Goal: Information Seeking & Learning: Learn about a topic

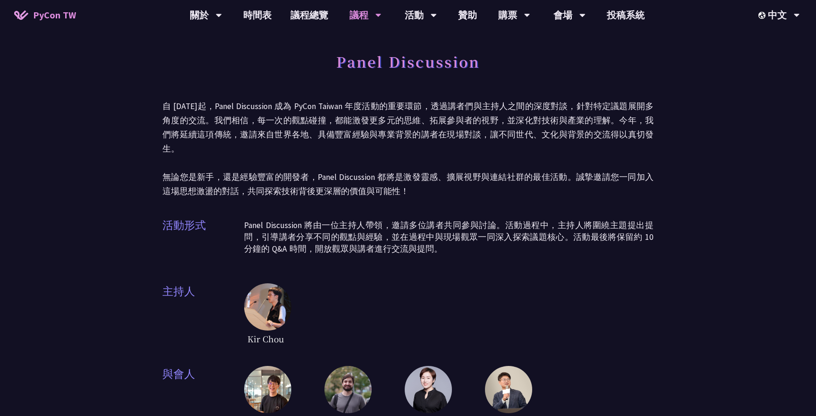
scroll to position [157, 0]
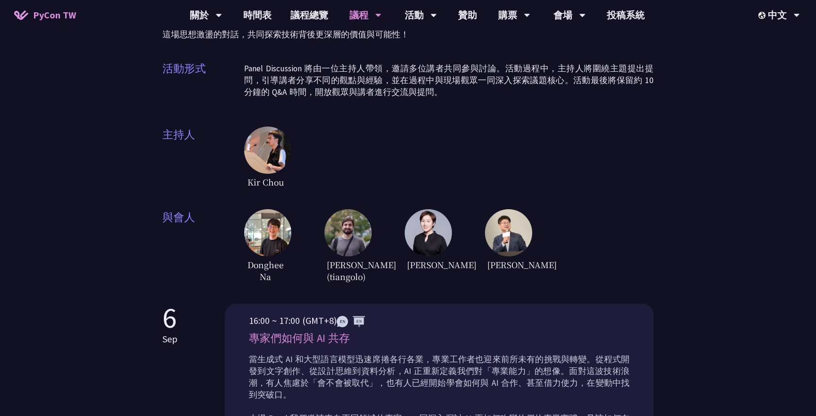
click at [419, 79] on p "Panel Discussion 將由一位主持人帶領，邀請多位講者共同參與討論。活動過程中，主持人將圍繞主題提出提問，引導講者分享不同的觀點與經驗，並在過程中…" at bounding box center [448, 80] width 409 height 35
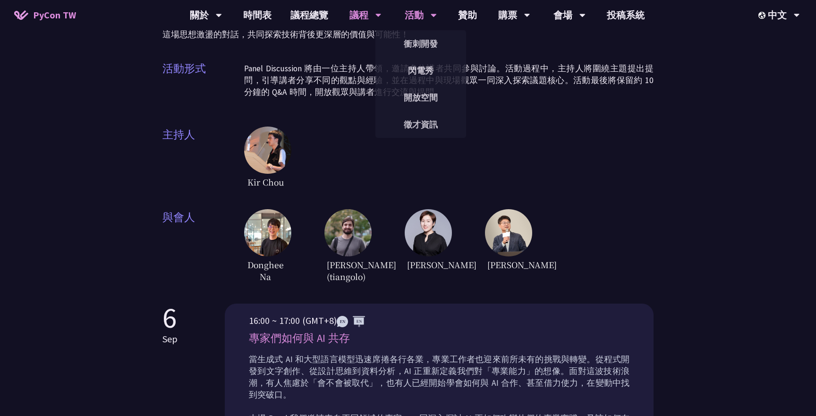
click at [413, 19] on div "活動" at bounding box center [421, 15] width 32 height 30
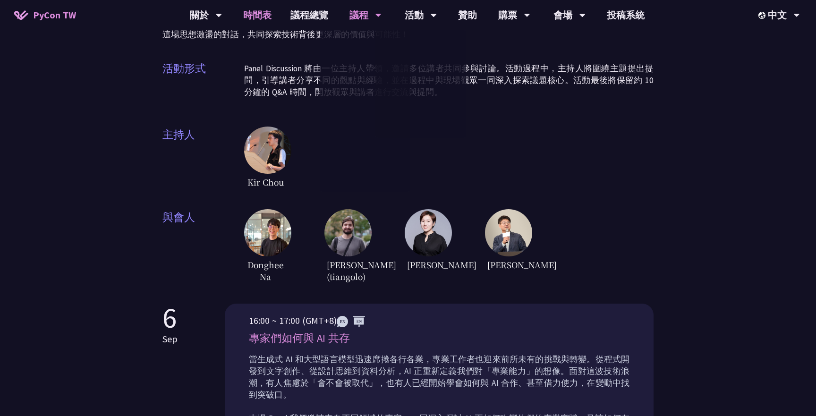
click at [260, 13] on link "時間表" at bounding box center [257, 15] width 47 height 30
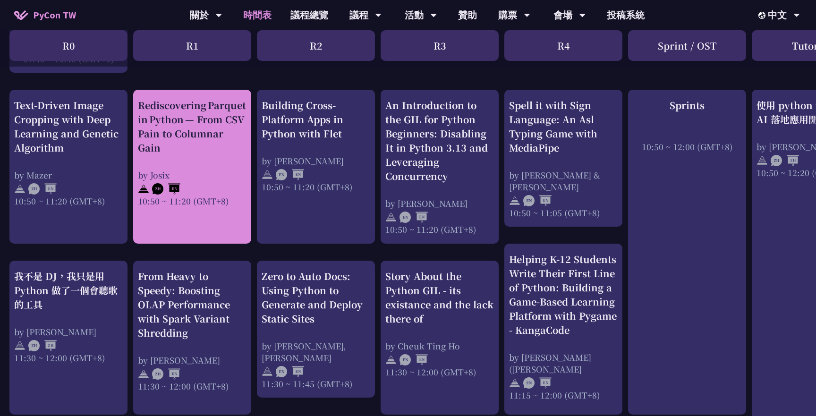
scroll to position [364, 0]
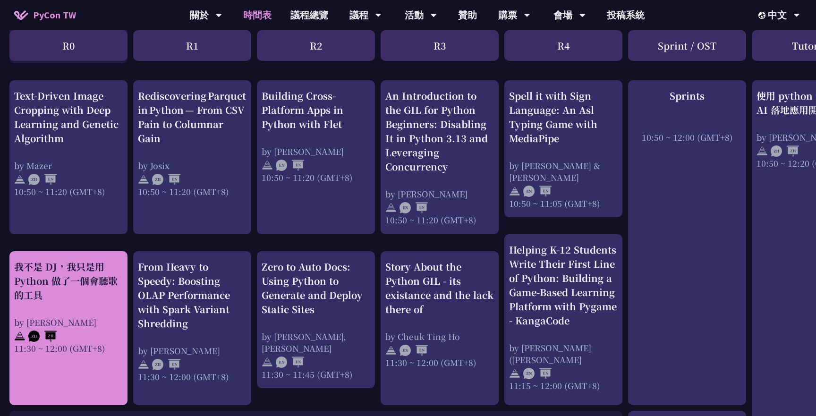
click at [66, 269] on div "我不是 DJ，我只是用 Python 做了一個會聽歌的工具" at bounding box center [68, 281] width 109 height 42
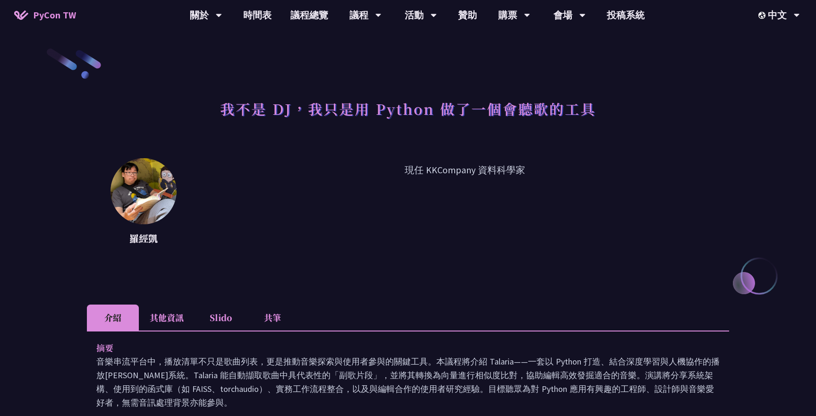
click at [367, 100] on h1 "我不是 DJ，我只是用 Python 做了一個會聽歌的工具" at bounding box center [408, 108] width 376 height 28
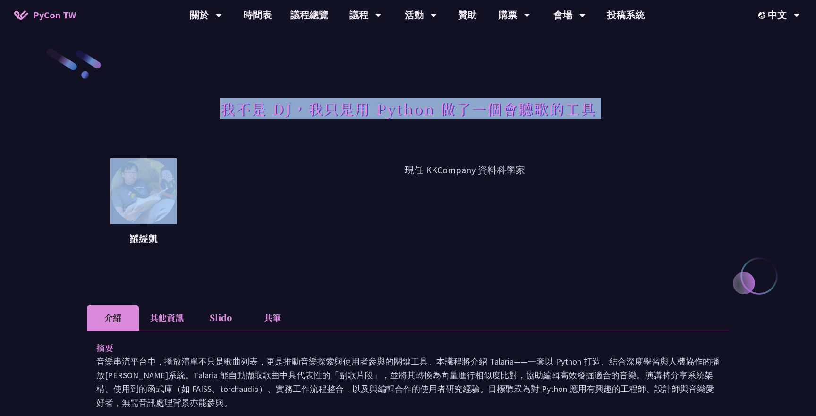
click at [367, 100] on h1 "我不是 DJ，我只是用 Python 做了一個會聽歌的工具" at bounding box center [408, 108] width 376 height 28
copy div "我不是 DJ，我只是用 Python 做了一個會聽歌的工具"
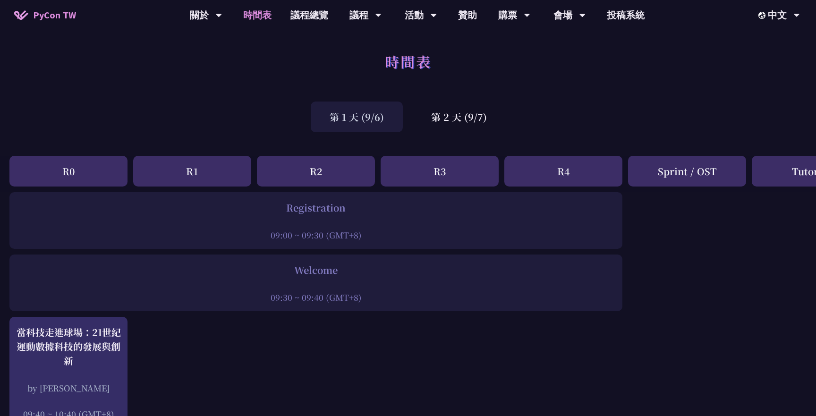
click at [448, 100] on div "第 1 天 (9/6) 第 2 天 (9/7)" at bounding box center [408, 117] width 816 height 40
click at [447, 117] on div "第 2 天 (9/7)" at bounding box center [458, 116] width 93 height 31
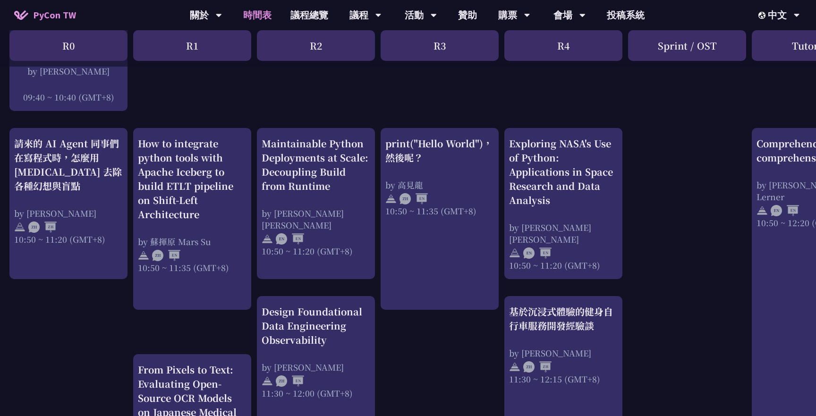
scroll to position [303, 0]
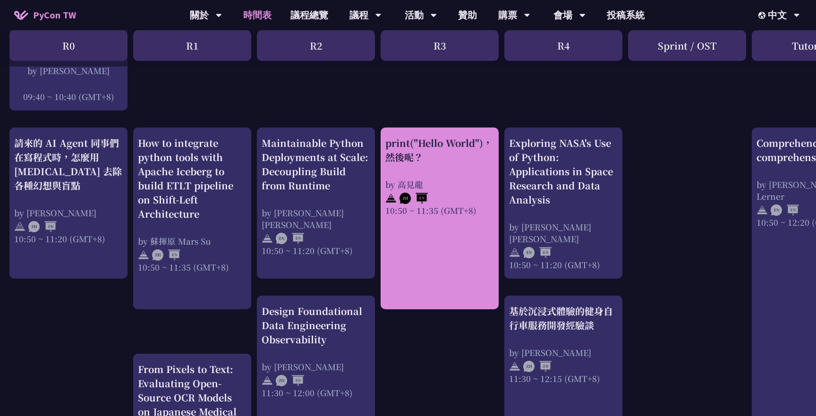
click at [442, 173] on div "print("Hello World")，然後呢？ by [PERSON_NAME] 10:50 ~ 11:35 (GMT+8)" at bounding box center [439, 176] width 109 height 80
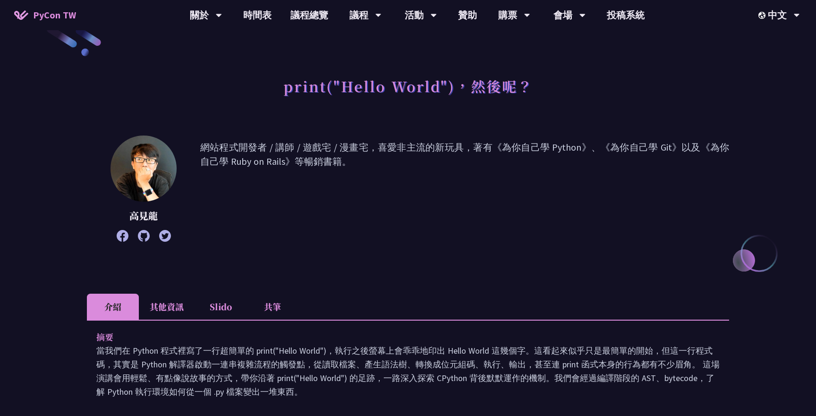
scroll to position [36, 0]
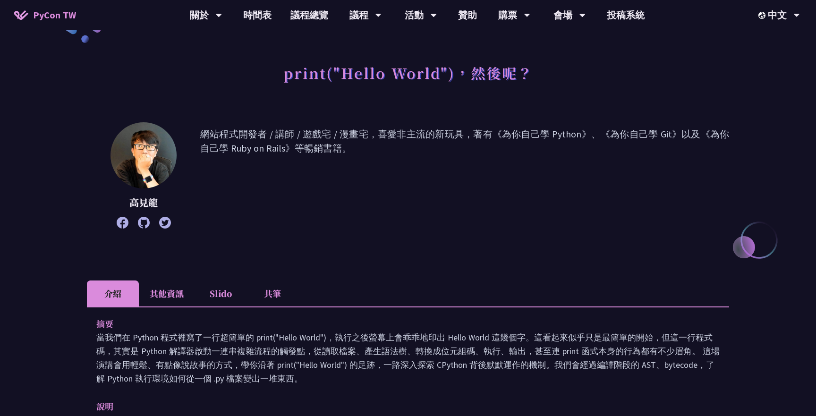
click at [161, 288] on li "其他資訊" at bounding box center [167, 293] width 56 height 26
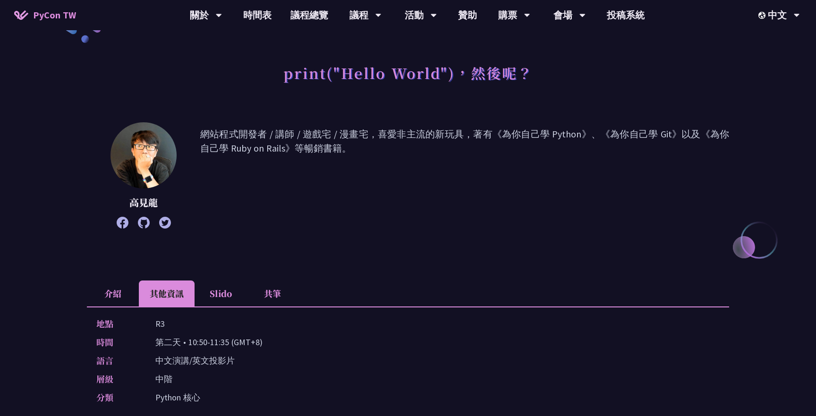
click at [111, 293] on li "介紹" at bounding box center [113, 293] width 52 height 26
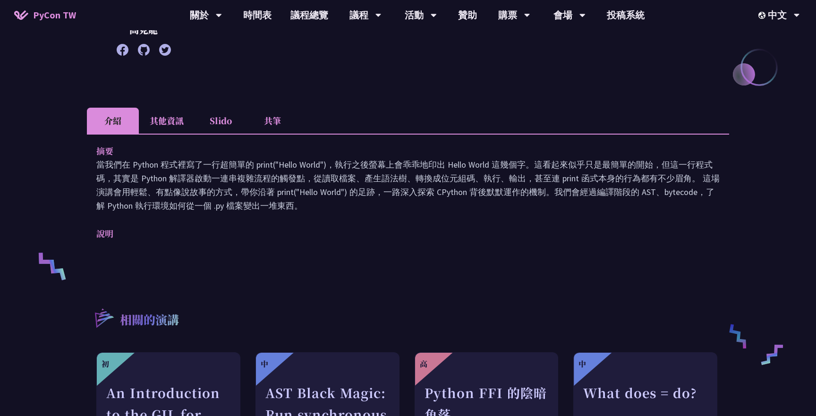
scroll to position [198, 0]
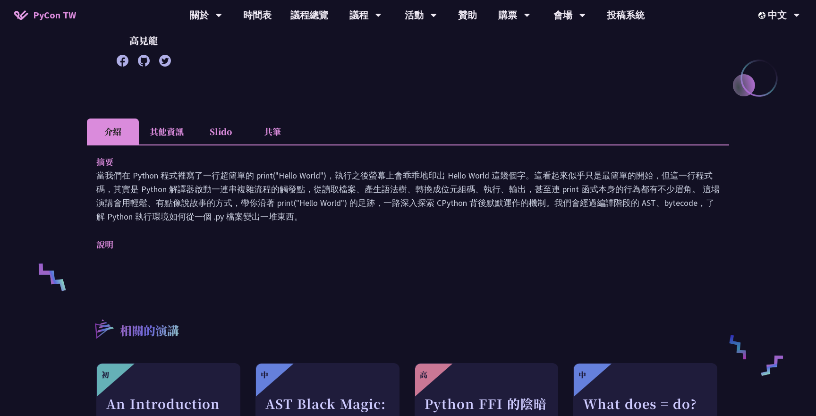
scroll to position [303, 0]
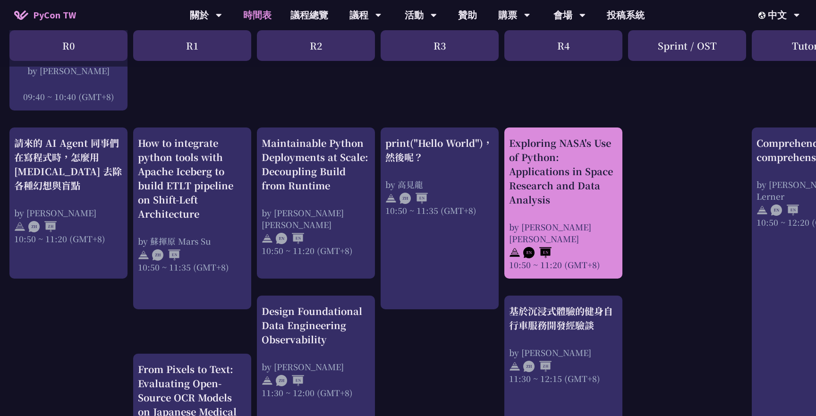
click at [558, 148] on div "Exploring NASA's Use of Python: Applications in Space Research and Data Analysis" at bounding box center [563, 171] width 109 height 71
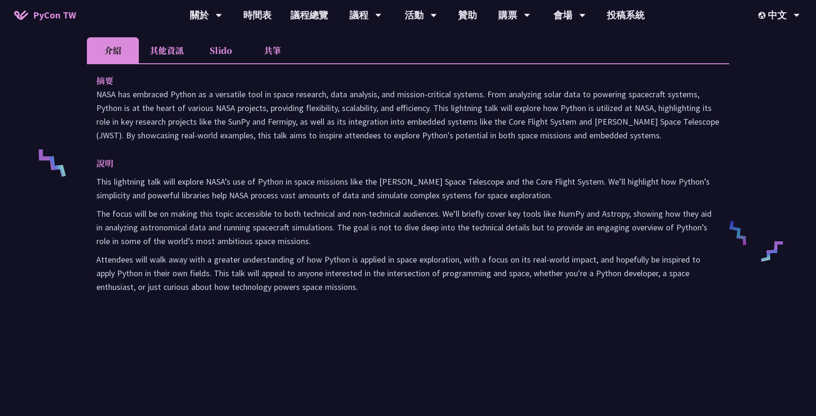
scroll to position [312, 0]
click at [177, 62] on li "其他資訊" at bounding box center [167, 50] width 56 height 26
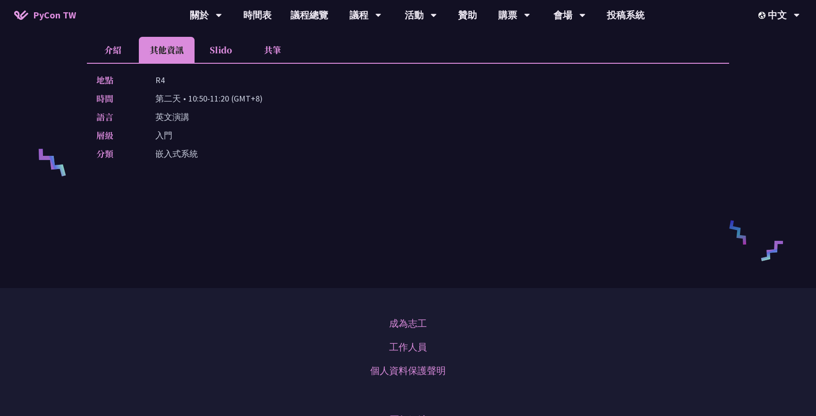
click at [216, 53] on li "Slido" at bounding box center [220, 50] width 52 height 26
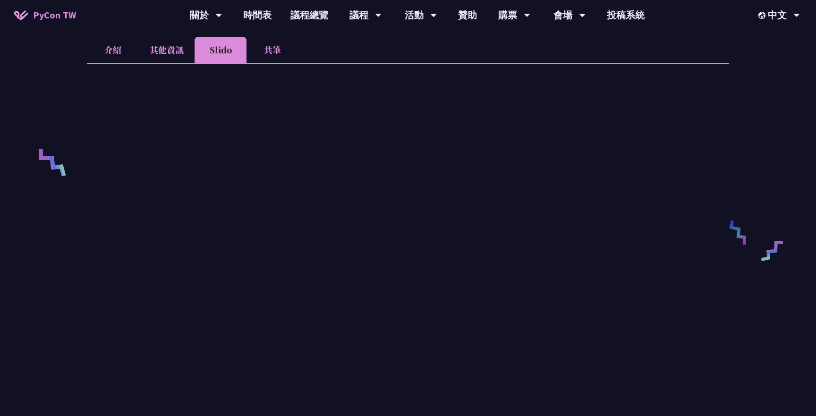
click at [265, 59] on li "共筆" at bounding box center [272, 50] width 52 height 26
click at [117, 60] on li "介紹" at bounding box center [113, 50] width 52 height 26
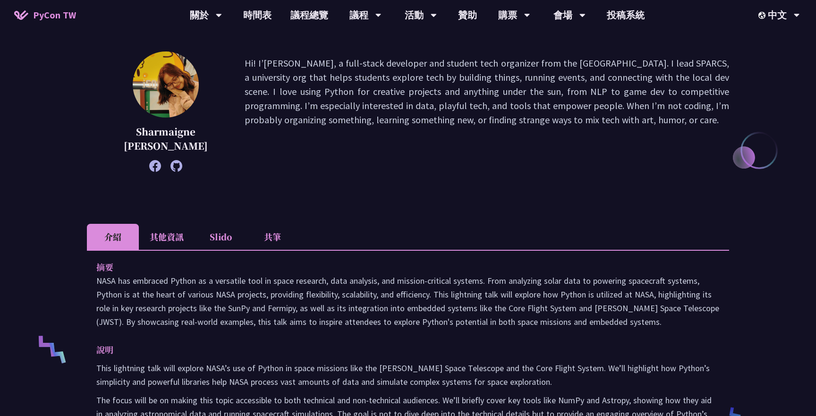
scroll to position [0, 0]
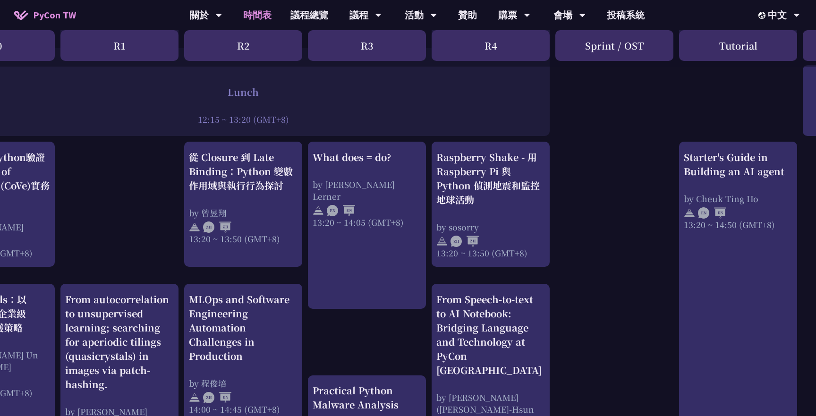
scroll to position [753, 0]
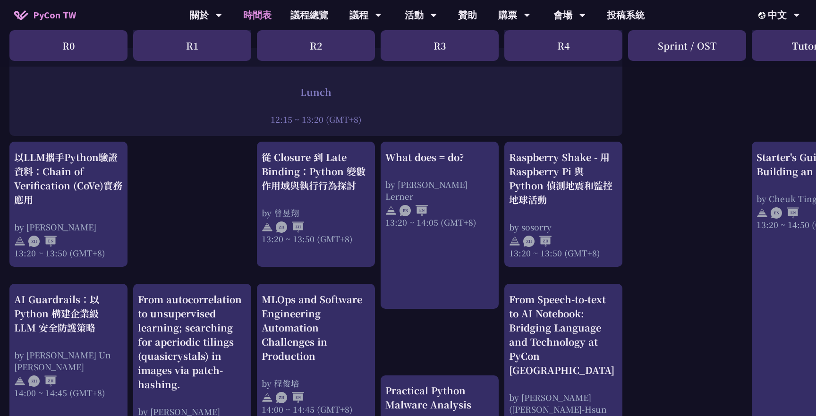
click at [254, 295] on div "print("Hello World")，然後呢？ by [PERSON_NAME] 10:50 ~ 11:35 (GMT+8) What does = do…" at bounding box center [501, 173] width 1003 height 1468
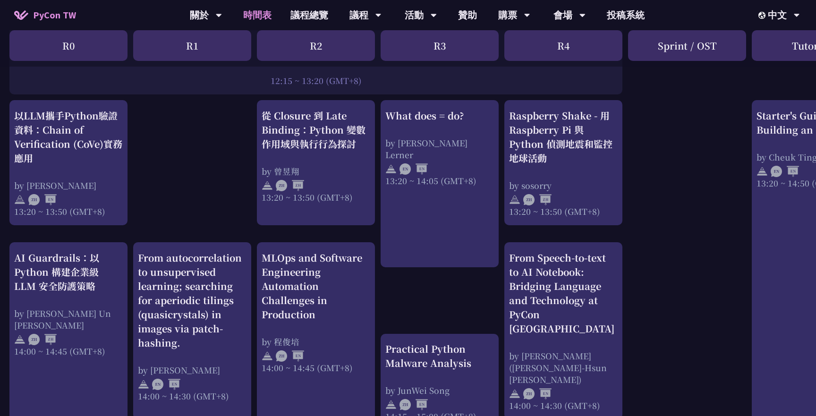
scroll to position [793, 0]
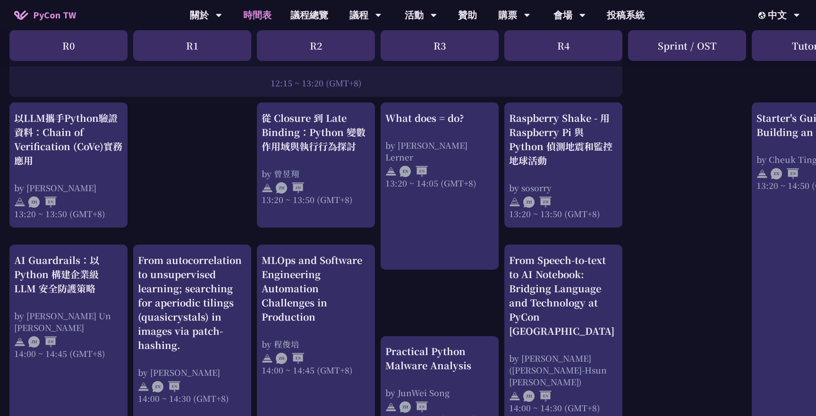
click at [253, 297] on div "print("Hello World")，然後呢？ by [PERSON_NAME] 10:50 ~ 11:35 (GMT+8) What does = do…" at bounding box center [501, 134] width 1003 height 1468
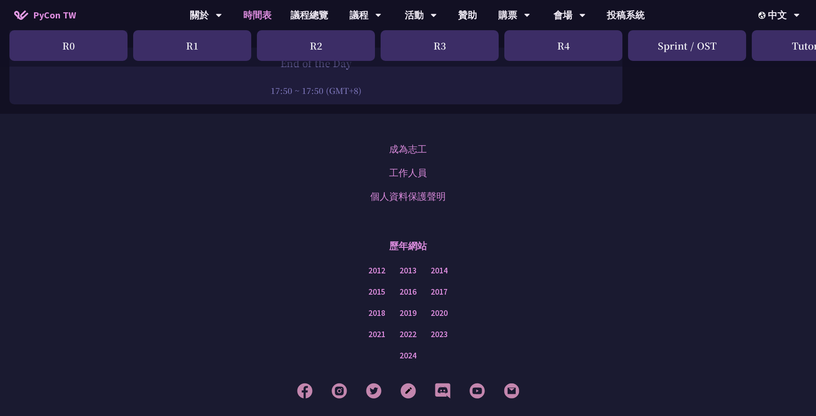
scroll to position [1595, 0]
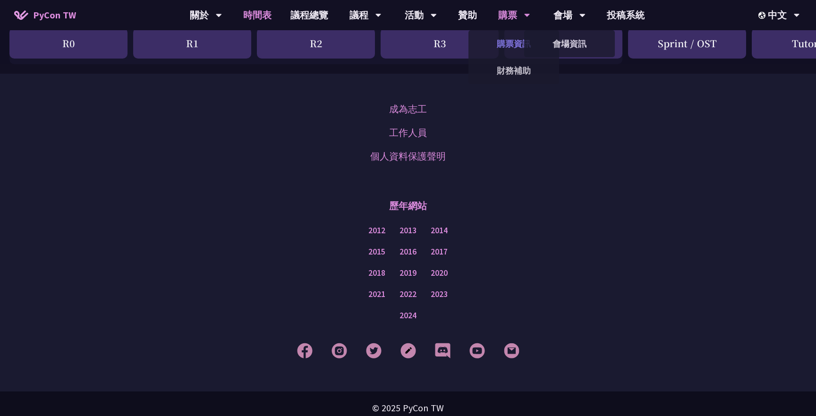
click at [513, 49] on link "購票資訊" at bounding box center [513, 44] width 91 height 22
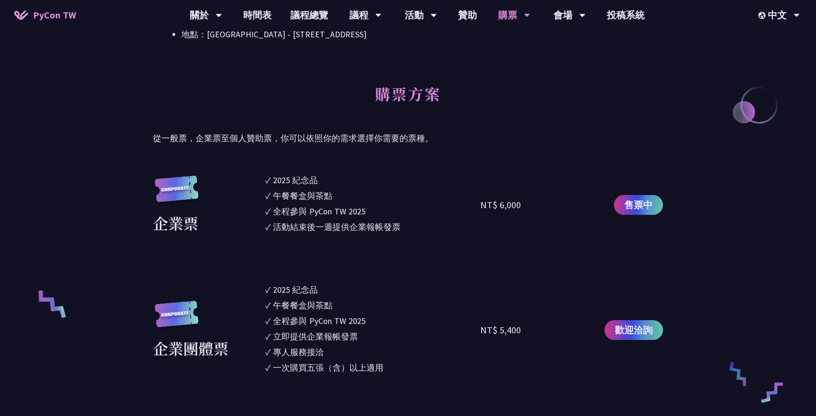
scroll to position [436, 0]
drag, startPoint x: 287, startPoint y: 224, endPoint x: 365, endPoint y: 219, distance: 78.5
click at [365, 220] on div "活動結束後一週提供企業報帳發票" at bounding box center [336, 226] width 127 height 13
click at [298, 196] on div "午餐餐盒與茶點" at bounding box center [302, 195] width 59 height 13
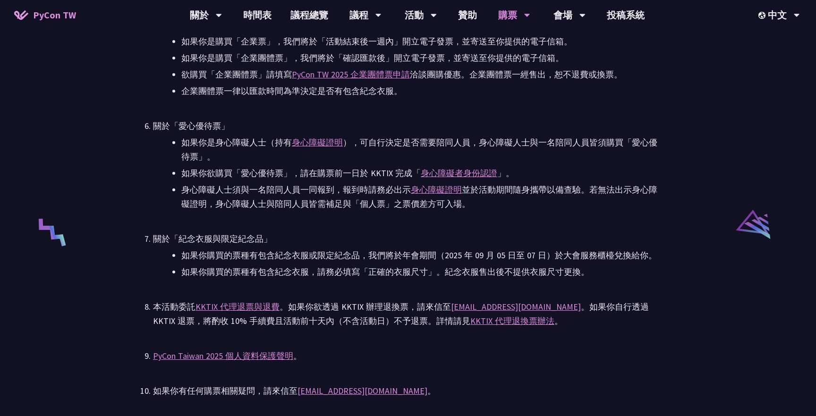
scroll to position [1724, 0]
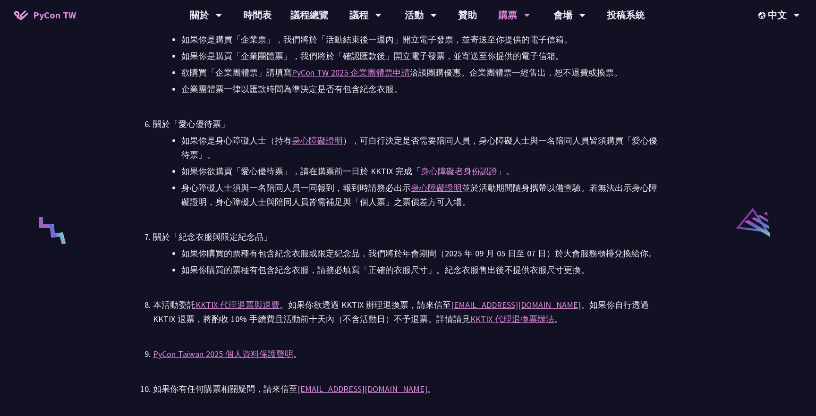
click at [294, 274] on li "如果你購買的票種有包含紀念衣服，請務必填寫「正確的衣服尺寸」。紀念衣服售出後不提供衣服尺寸更換。" at bounding box center [421, 270] width 481 height 14
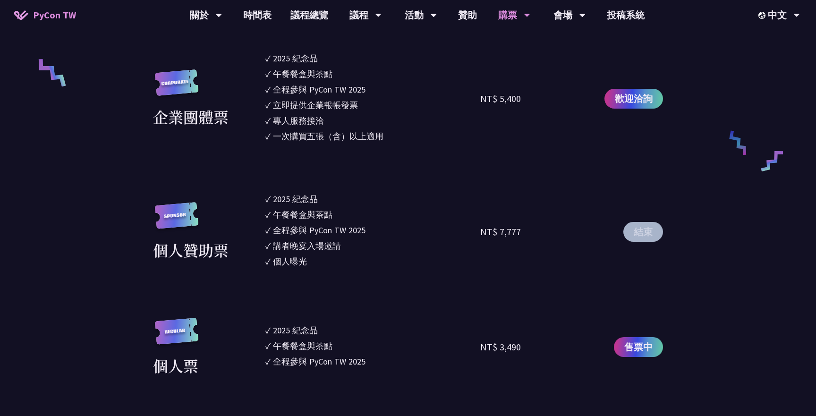
scroll to position [667, 0]
click at [325, 247] on div "講者晚宴入場邀請" at bounding box center [307, 245] width 68 height 13
click at [367, 247] on li "✓ 講者晚宴入場邀請" at bounding box center [372, 245] width 215 height 13
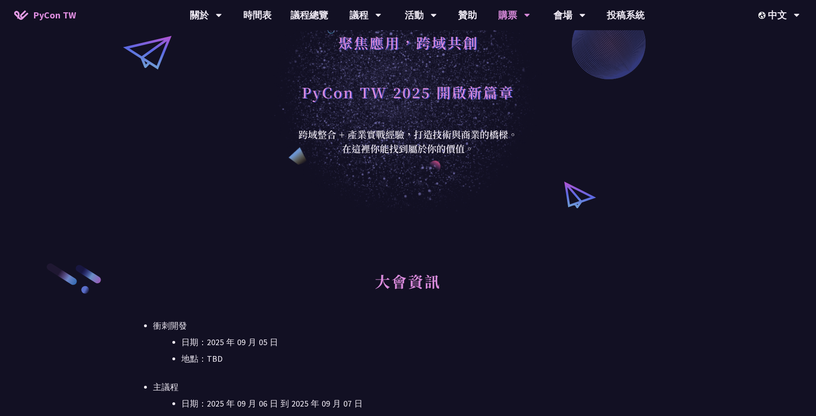
scroll to position [0, 0]
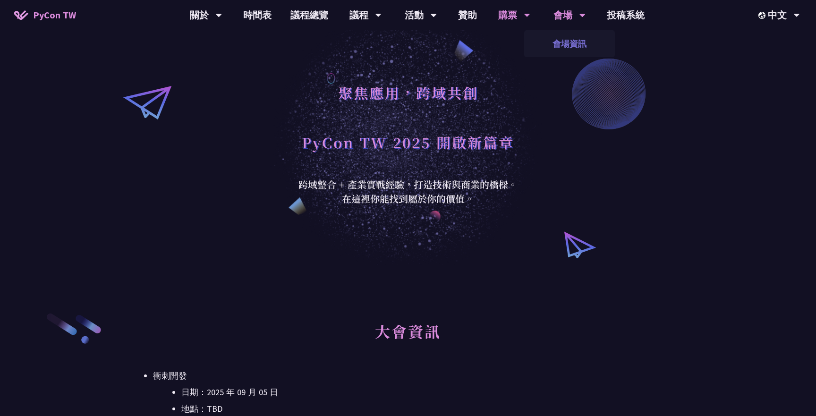
click at [568, 34] on link "會場資訊" at bounding box center [569, 44] width 91 height 22
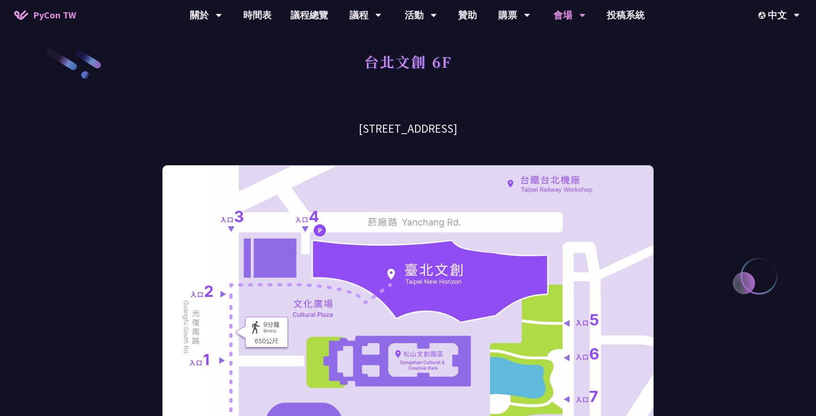
click at [647, 67] on div "台北文創 6F" at bounding box center [407, 72] width 491 height 50
